Goal: Navigation & Orientation: Find specific page/section

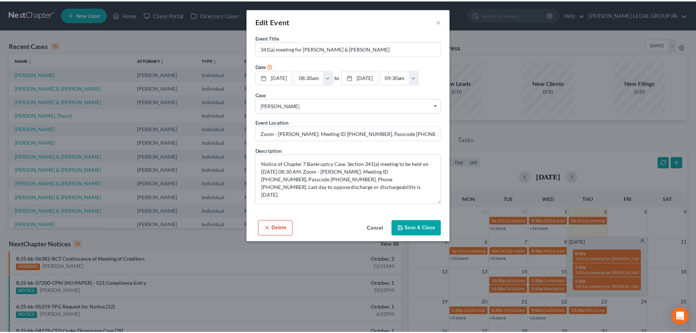
scroll to position [37, 0]
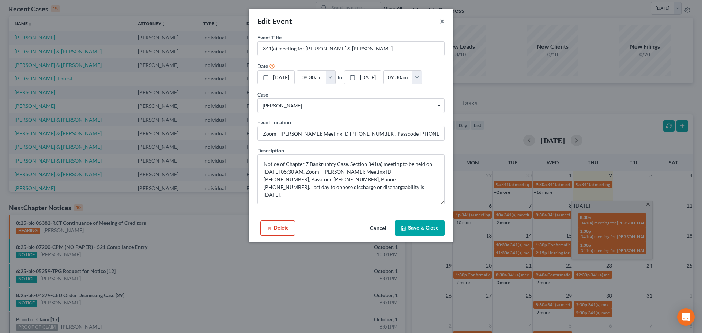
click at [439, 23] on button "×" at bounding box center [441, 21] width 5 height 9
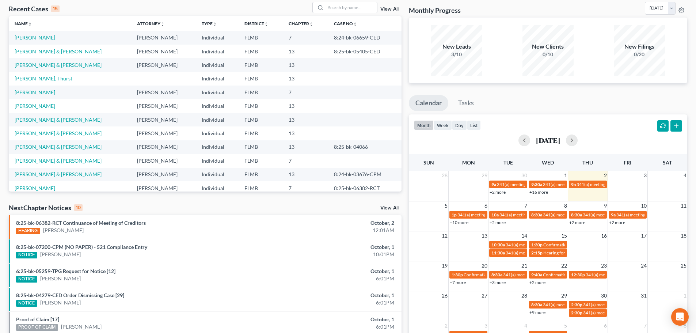
click at [167, 201] on div "Recent Cases 15 View All Name unfold_more expand_more expand_less Attorney unfo…" at bounding box center [205, 235] width 400 height 466
